Goal: Transaction & Acquisition: Purchase product/service

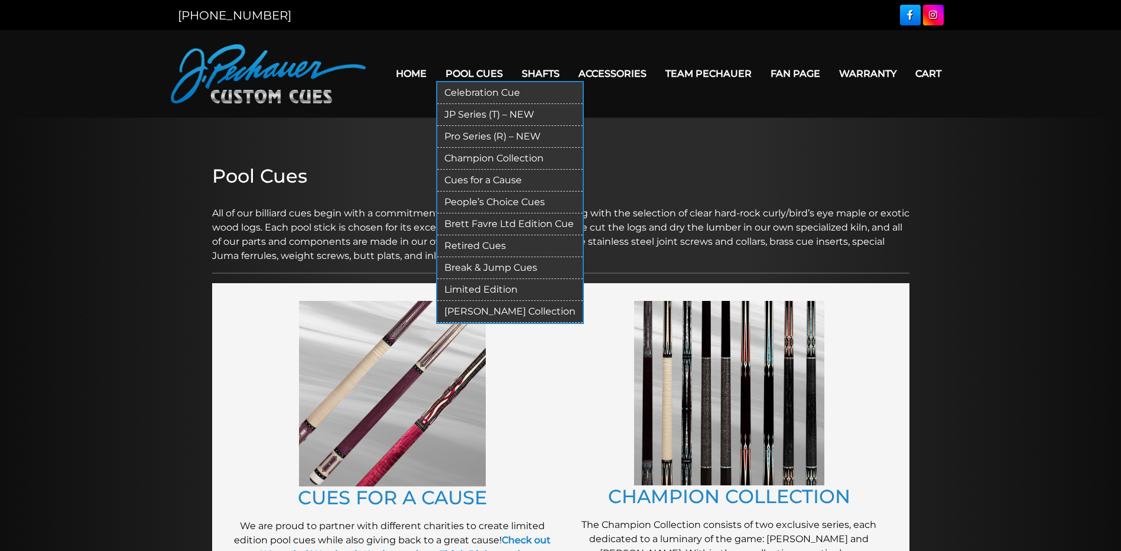
click at [478, 72] on link "Pool Cues" at bounding box center [474, 74] width 76 height 30
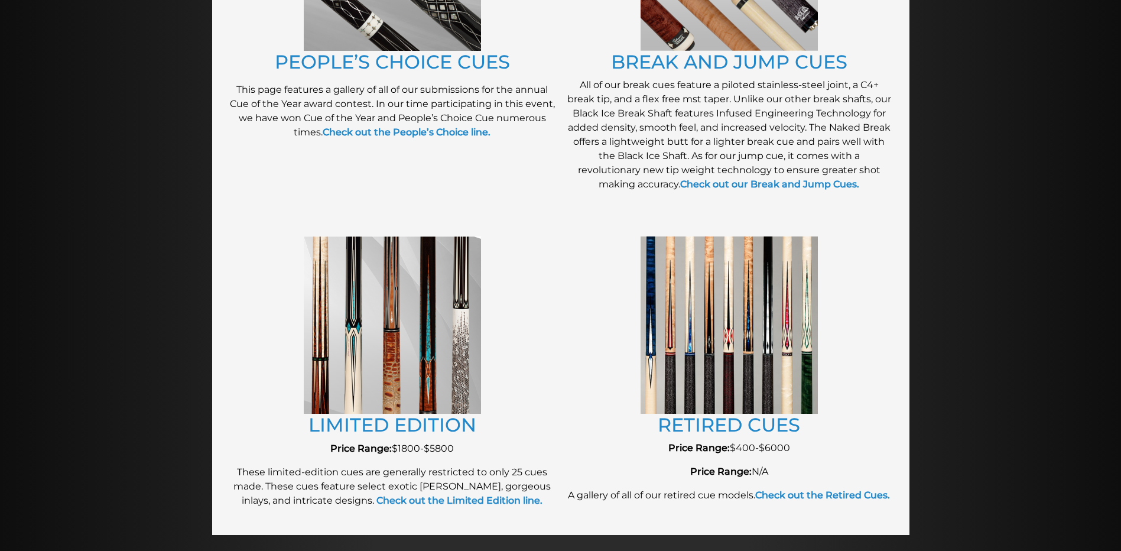
scroll to position [1118, 0]
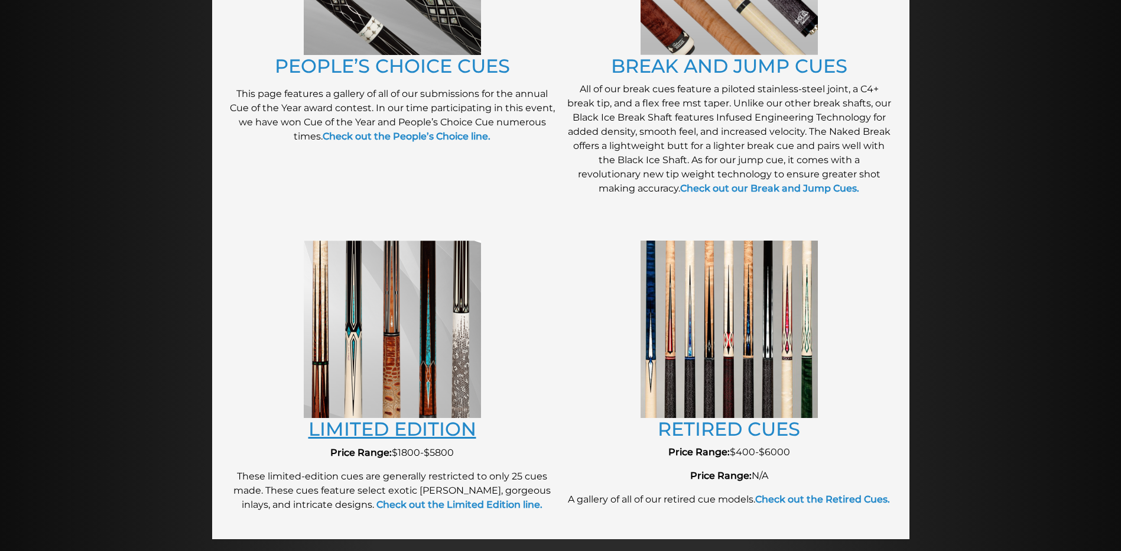
click at [372, 428] on link "LIMITED EDITION" at bounding box center [393, 428] width 168 height 23
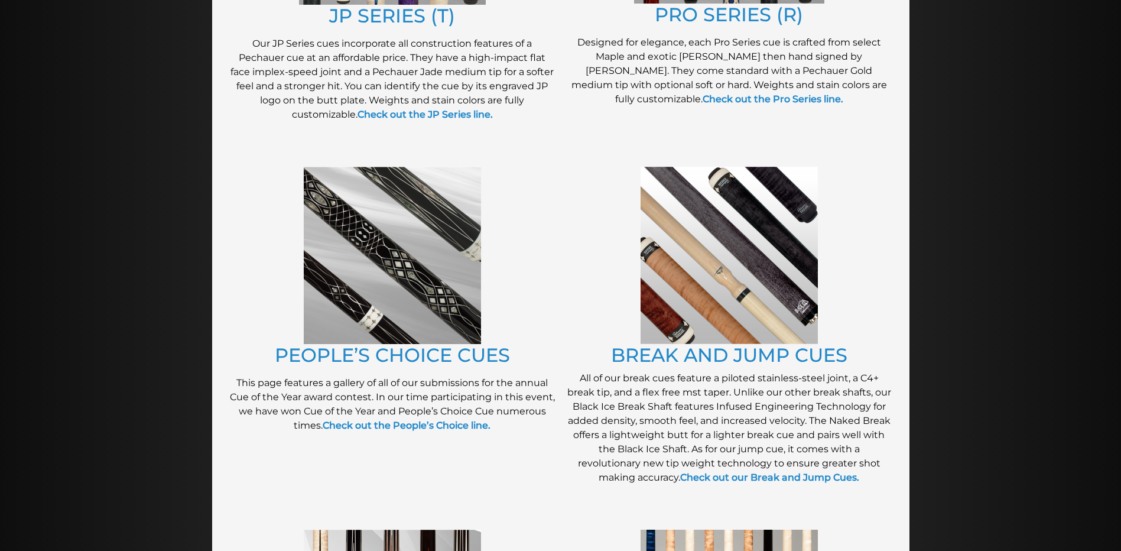
scroll to position [827, 0]
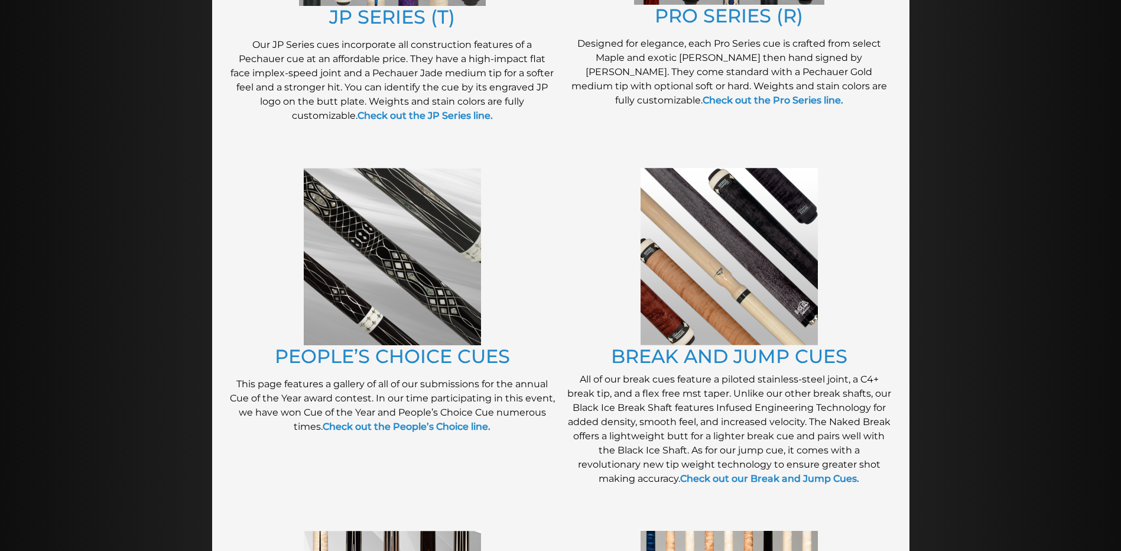
click at [437, 203] on img at bounding box center [392, 256] width 177 height 177
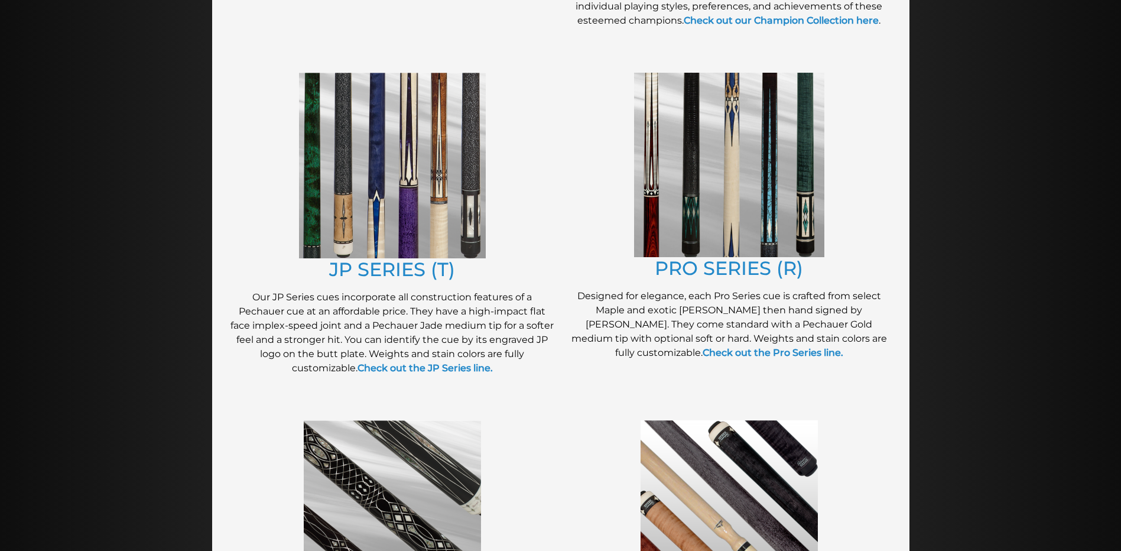
scroll to position [509, 0]
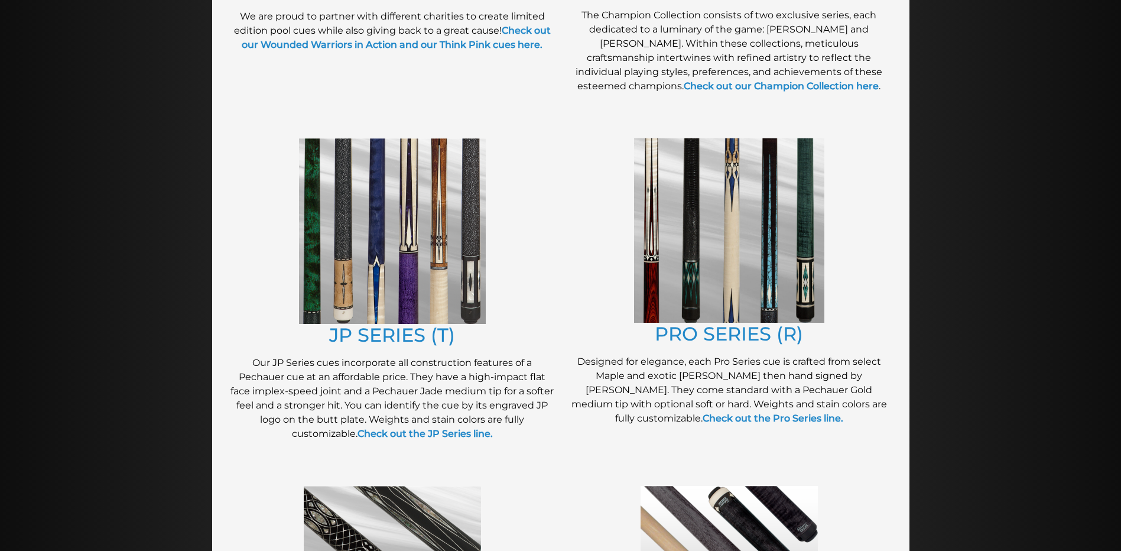
click at [726, 248] on img at bounding box center [729, 230] width 190 height 184
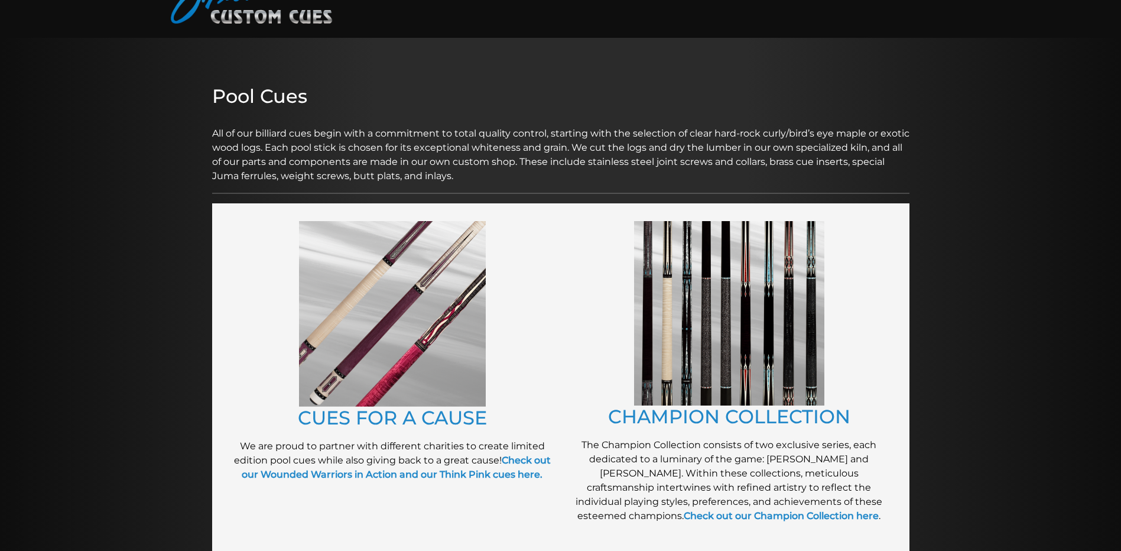
scroll to position [0, 0]
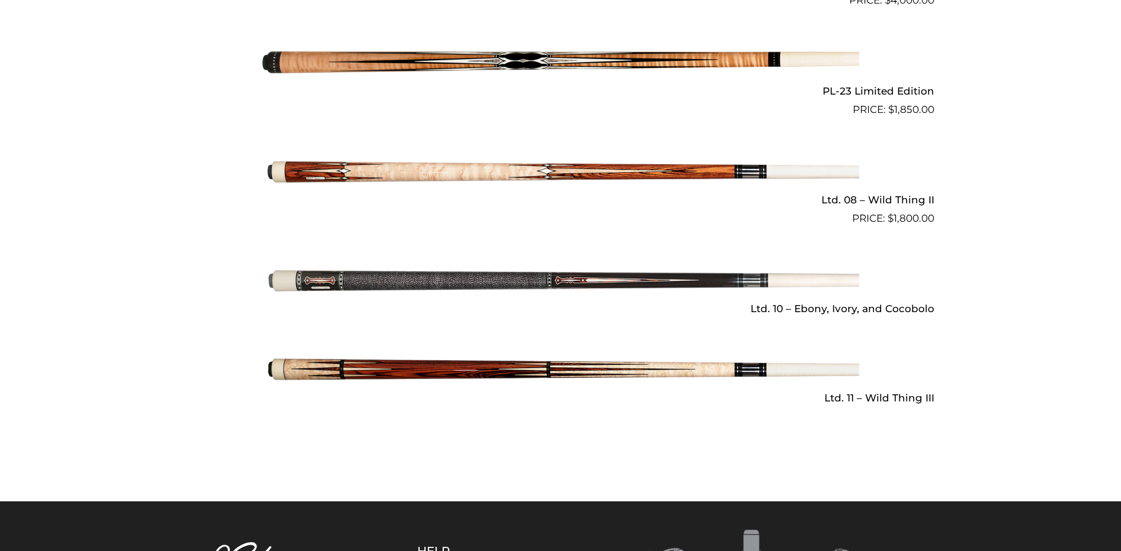
scroll to position [1597, 0]
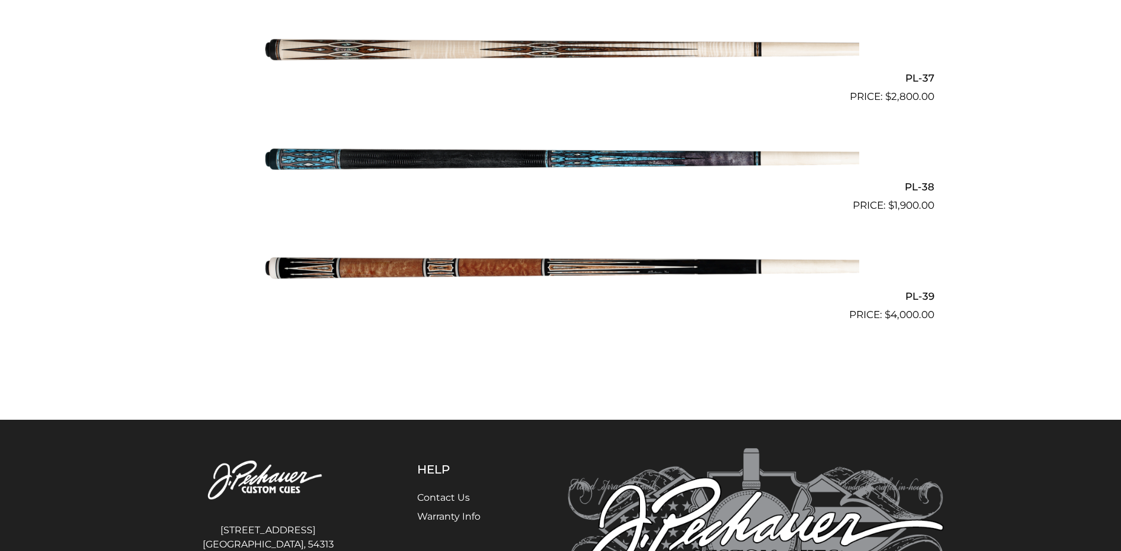
scroll to position [3325, 0]
